Goal: Find specific page/section: Find specific page/section

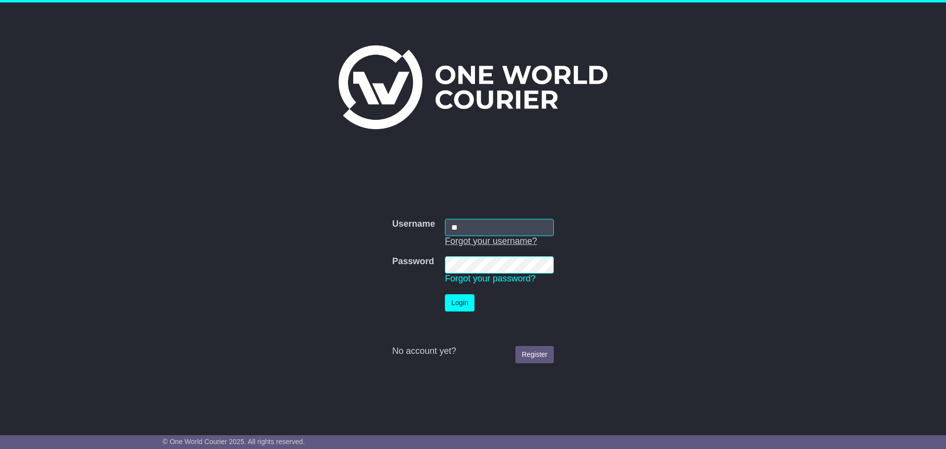
type input "**********"
click at [445, 294] on button "Login" at bounding box center [460, 302] width 30 height 17
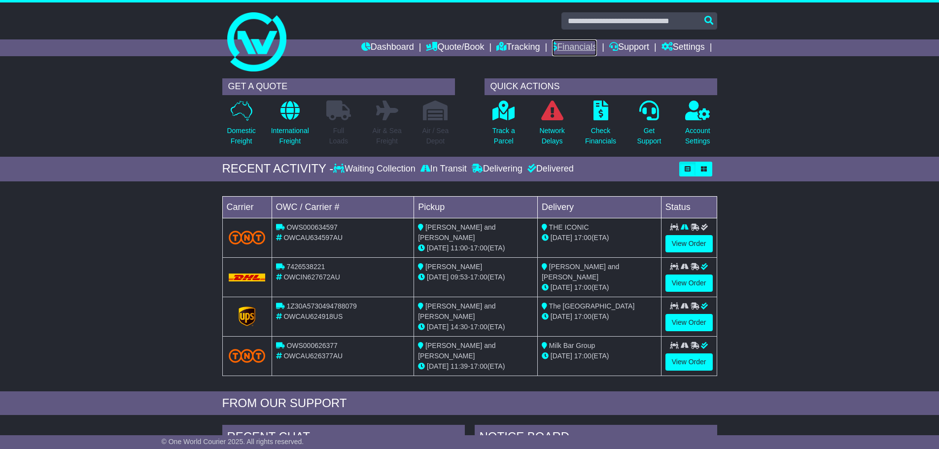
click at [568, 44] on link "Financials" at bounding box center [574, 47] width 45 height 17
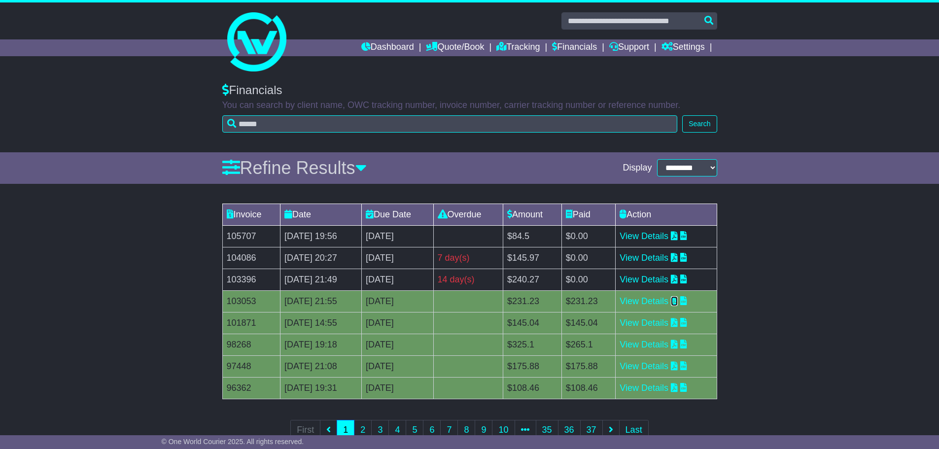
click at [678, 300] on icon at bounding box center [674, 300] width 7 height 9
